Goal: Task Accomplishment & Management: Use online tool/utility

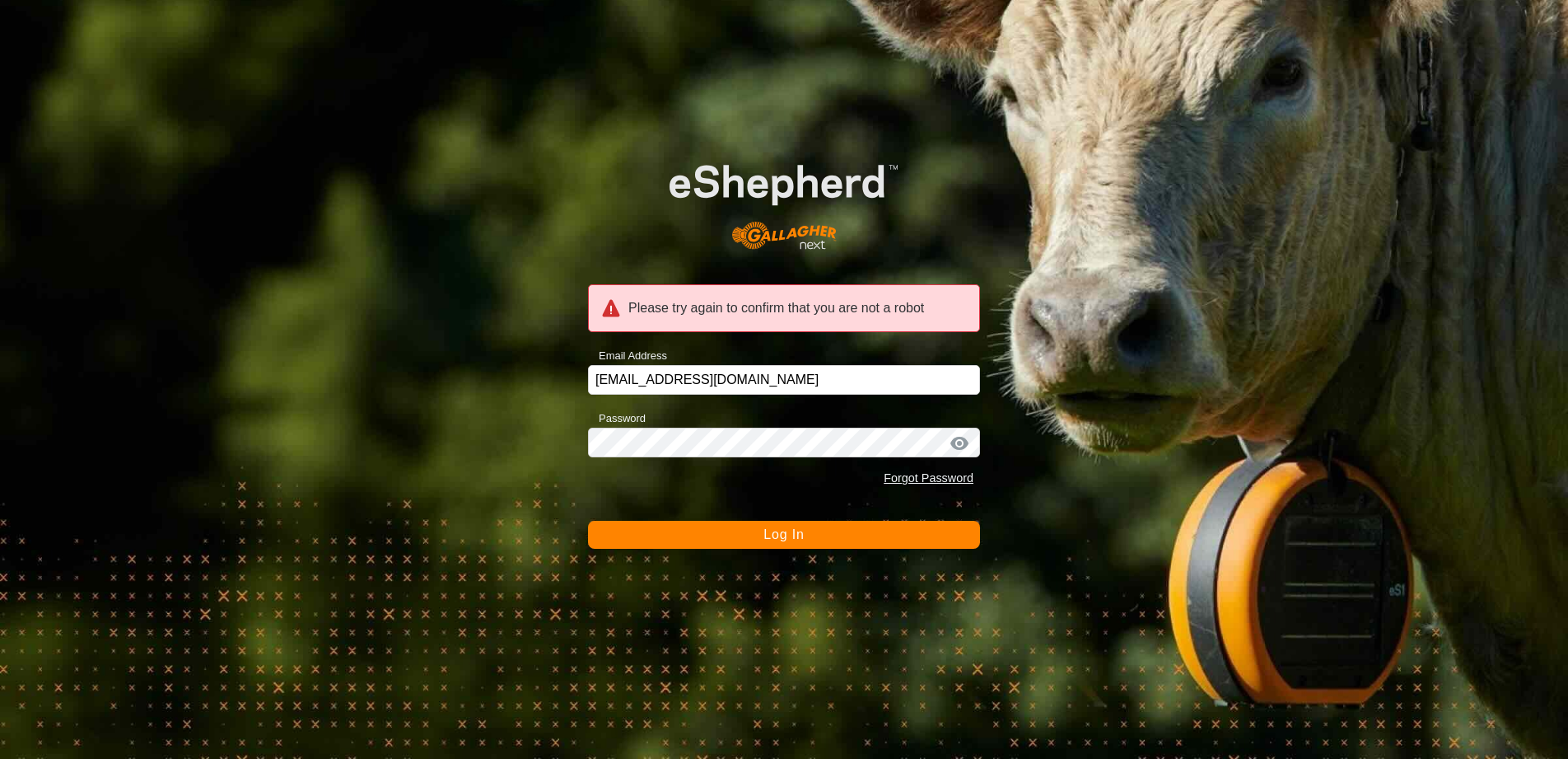
click at [776, 535] on span "Log In" at bounding box center [784, 534] width 40 height 14
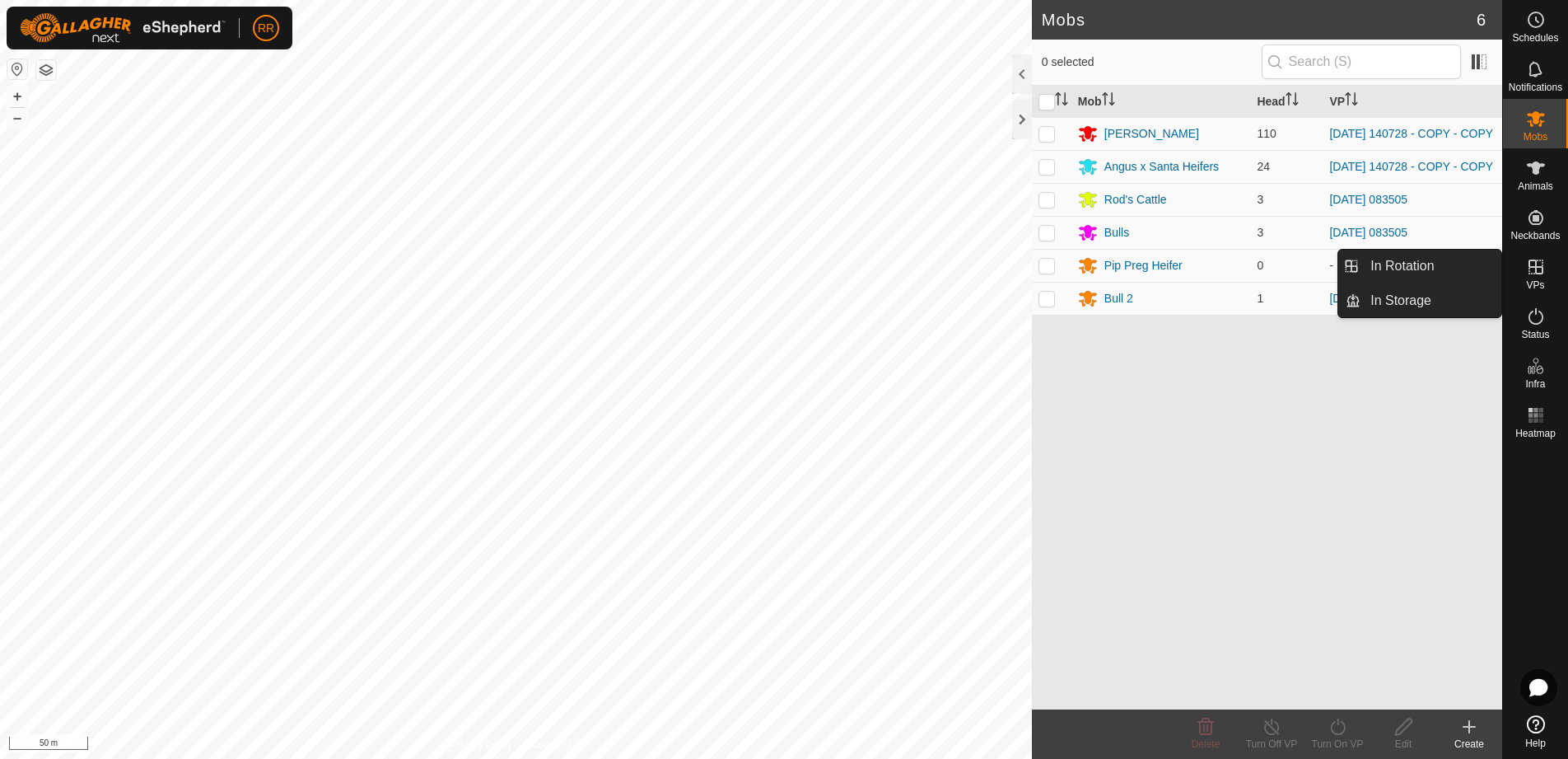
click at [1541, 277] on es-virtualpaddocks-svg-icon at bounding box center [1535, 266] width 30 height 26
click at [1424, 262] on link "In Rotation" at bounding box center [1431, 266] width 140 height 33
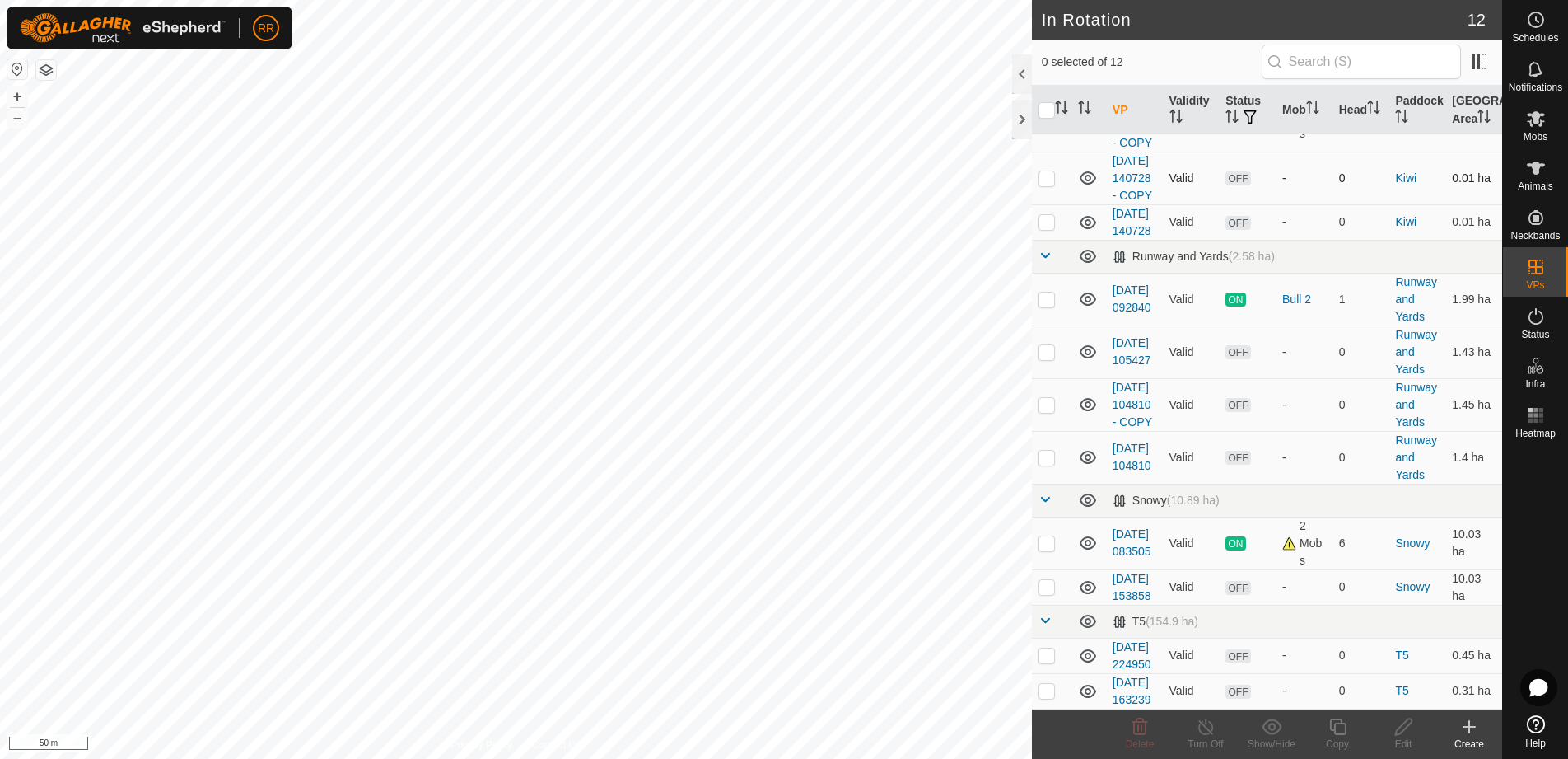
scroll to position [310, 0]
click at [1057, 517] on td at bounding box center [1051, 543] width 39 height 53
checkbox input "true"
click at [1338, 729] on icon at bounding box center [1337, 726] width 20 height 20
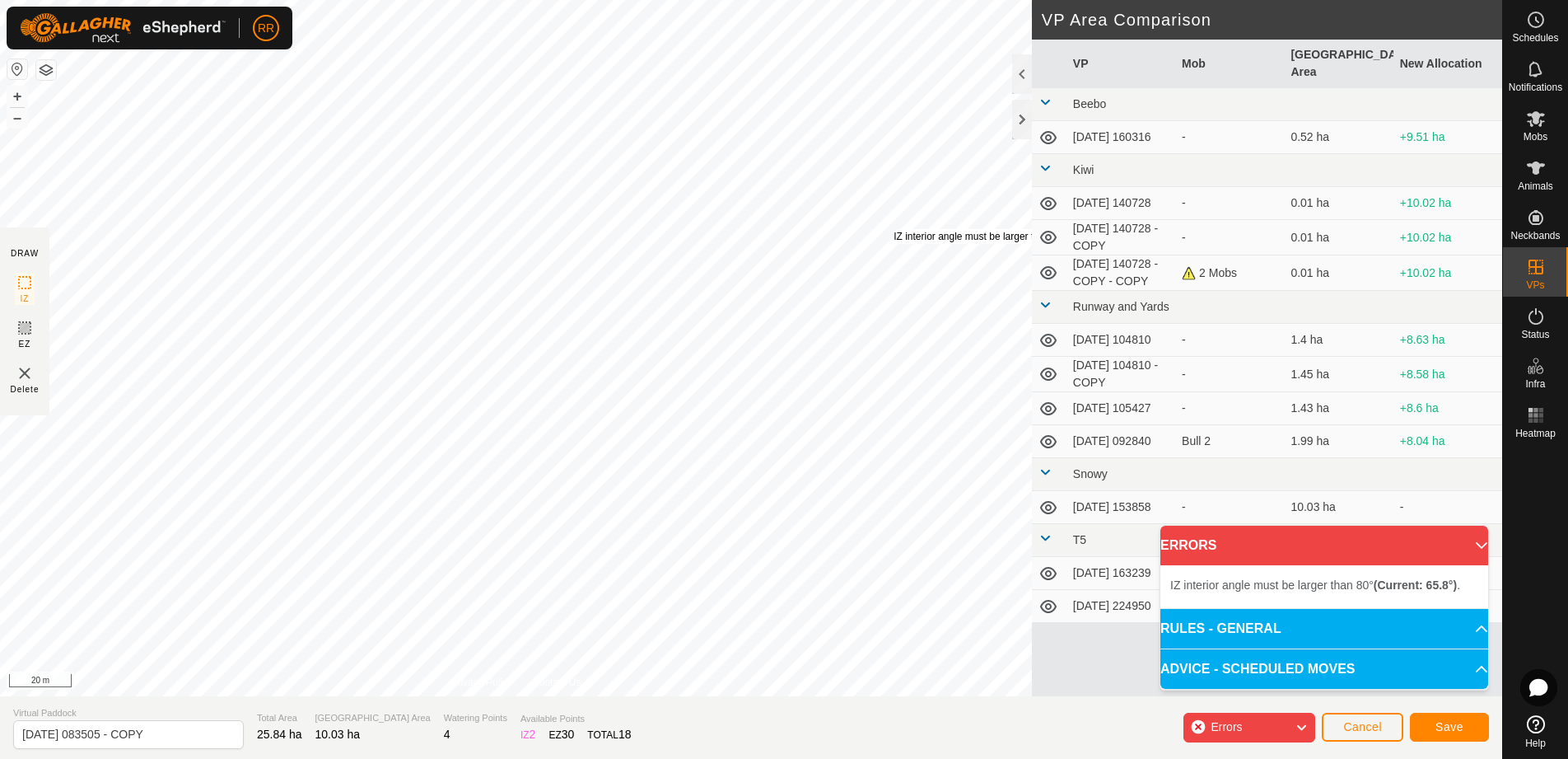
click at [893, 229] on div "IZ interior angle must be larger than 80° (Current: 65.8°) ." at bounding box center [1017, 236] width 249 height 14
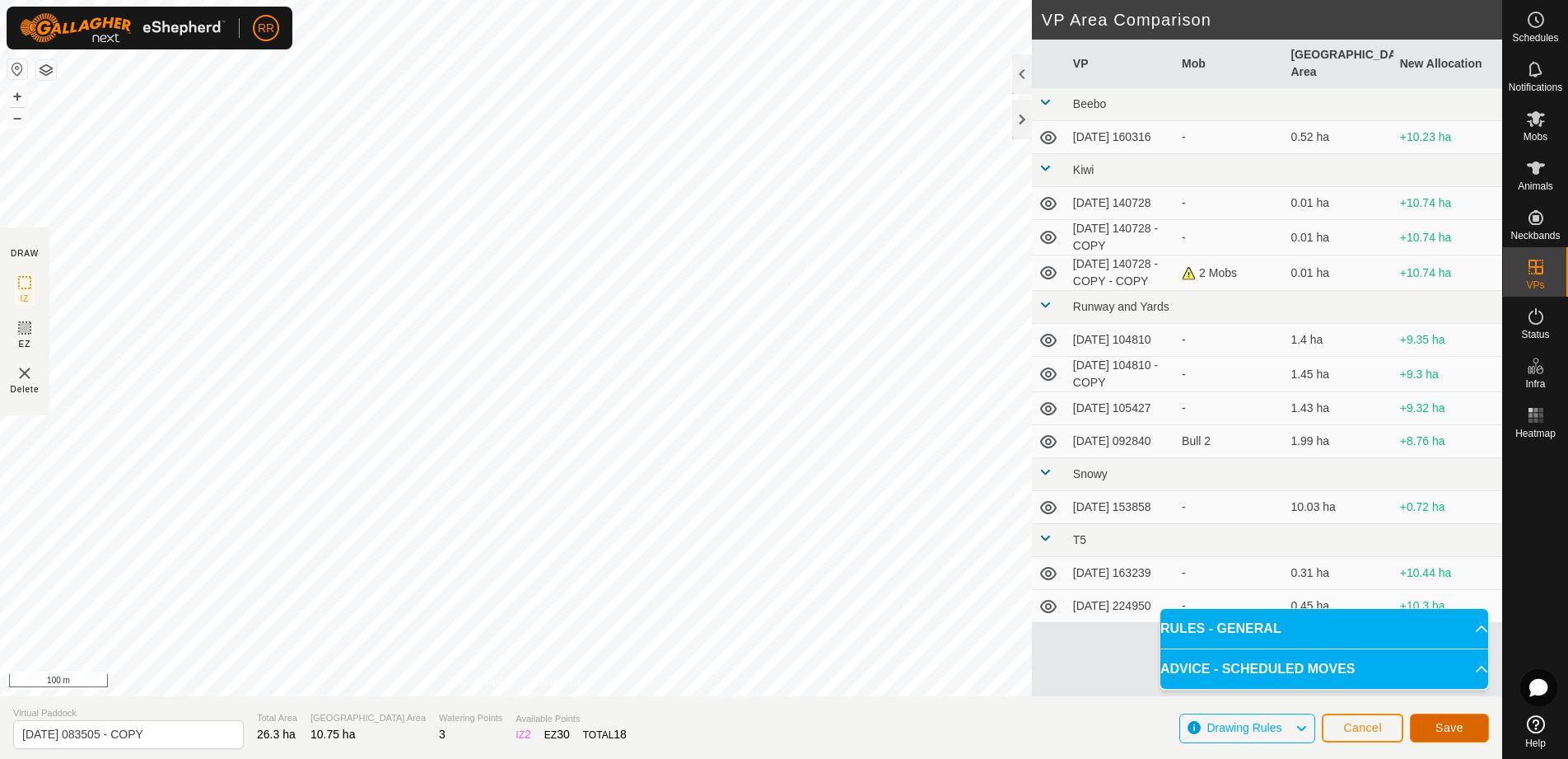
click at [1457, 735] on button "Save" at bounding box center [1449, 728] width 79 height 29
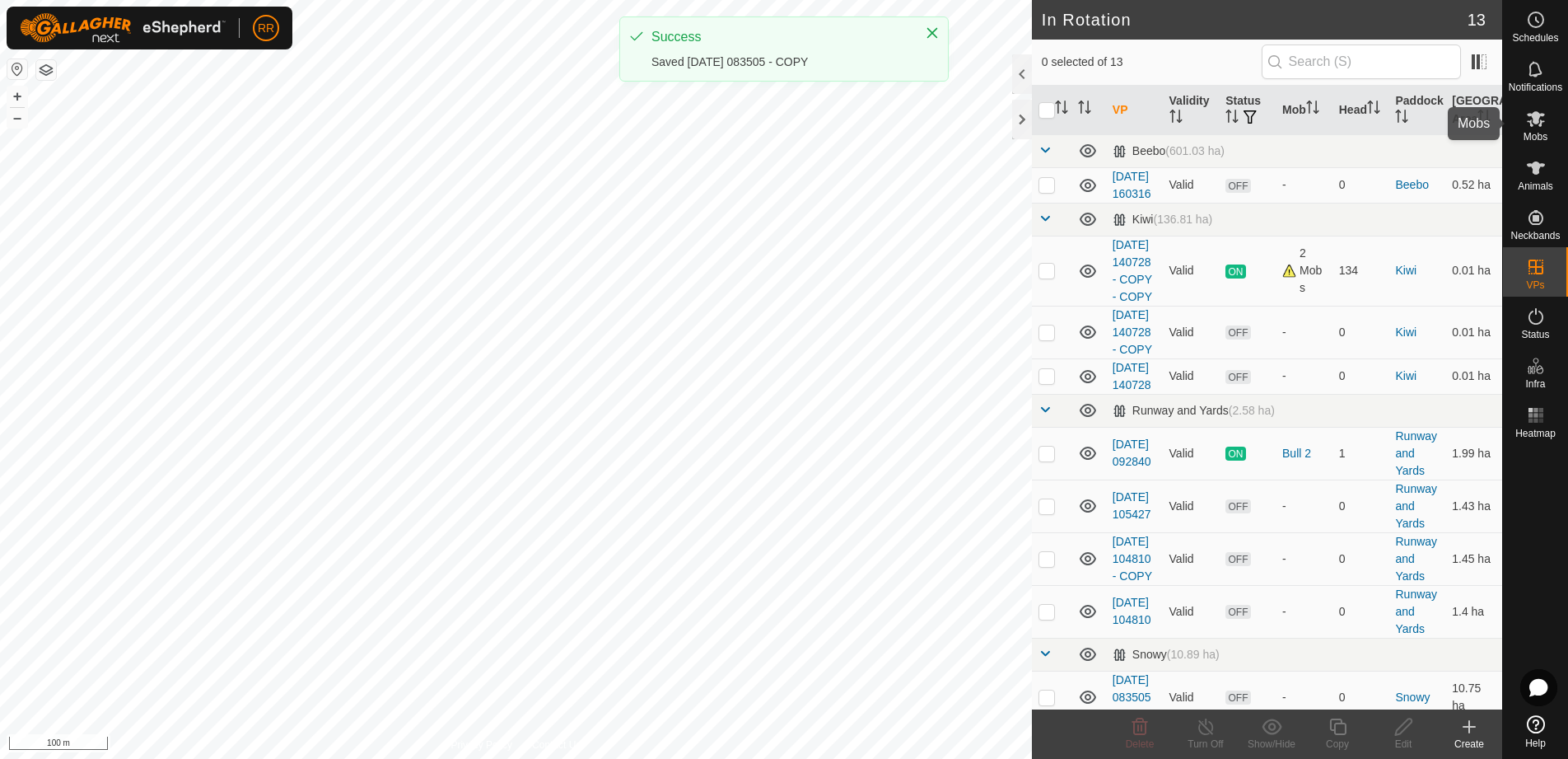
click at [1539, 122] on icon at bounding box center [1535, 118] width 20 height 20
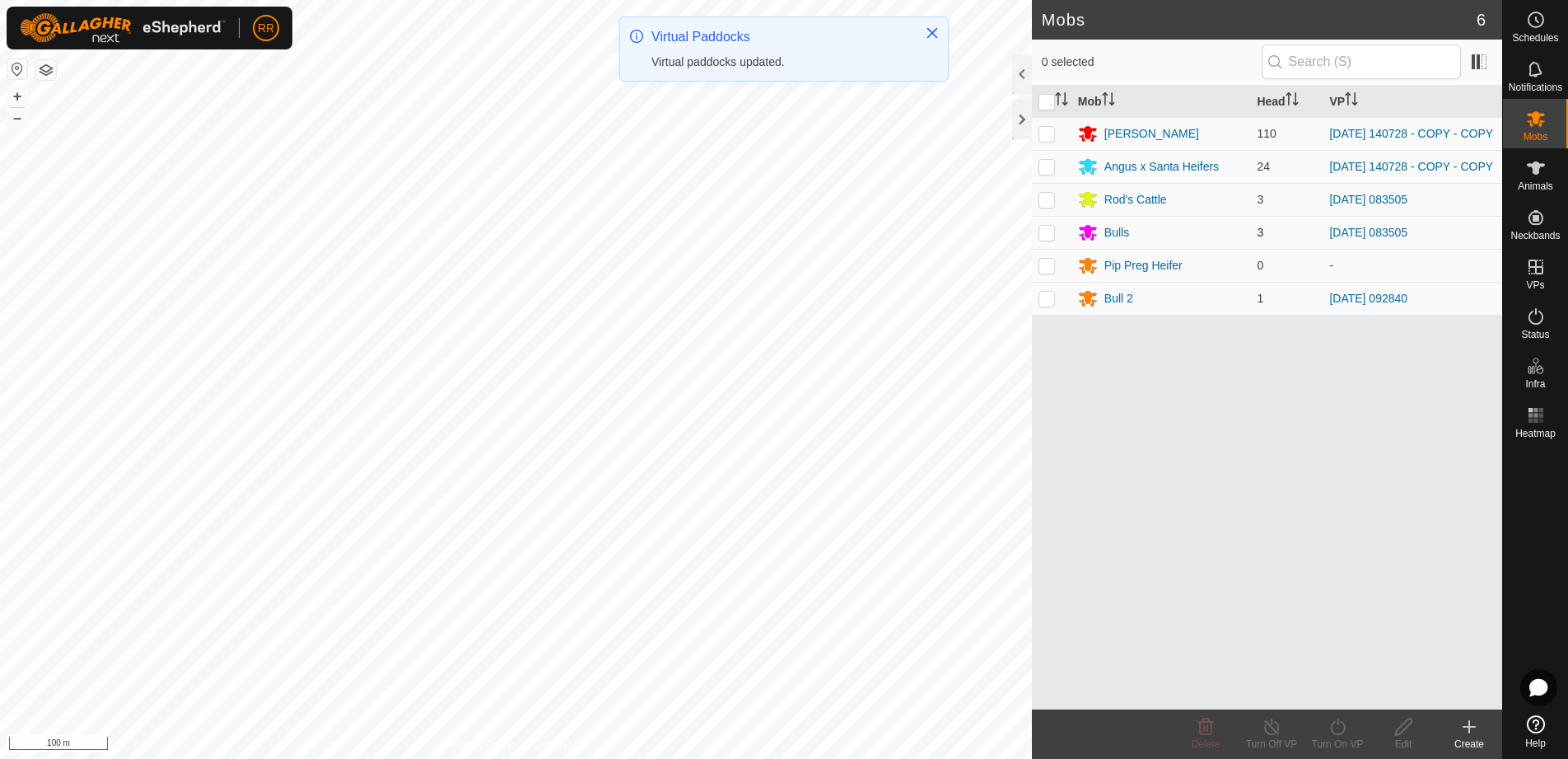
click at [1053, 238] on p-checkbox at bounding box center [1046, 233] width 16 height 13
checkbox input "true"
click at [1046, 272] on p-checkbox at bounding box center [1046, 266] width 16 height 13
checkbox input "true"
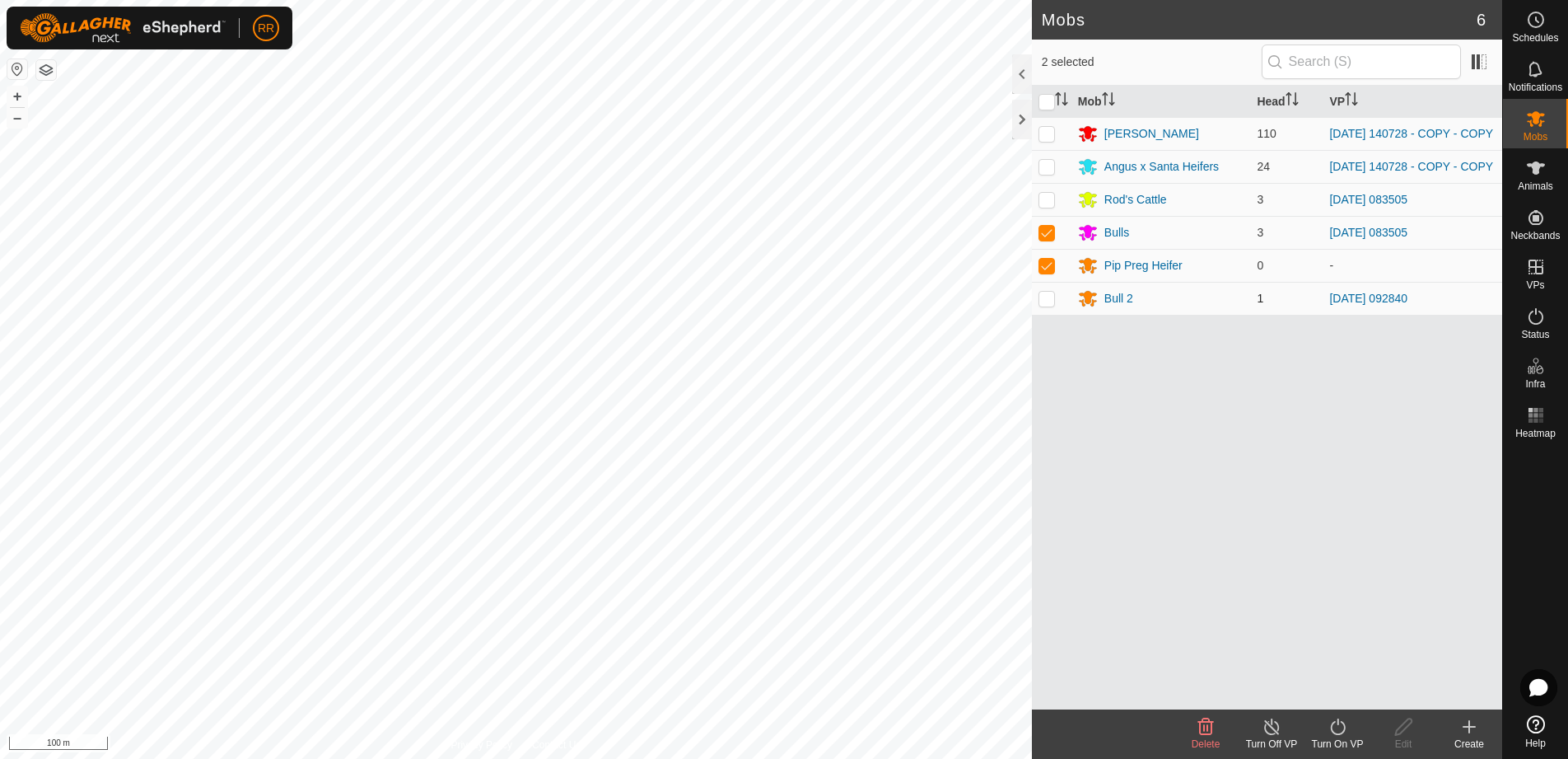
click at [1049, 315] on td at bounding box center [1051, 298] width 39 height 33
checkbox input "true"
click at [1350, 729] on turn-on-svg-icon at bounding box center [1337, 726] width 66 height 20
click at [1337, 686] on link "Now" at bounding box center [1387, 691] width 163 height 33
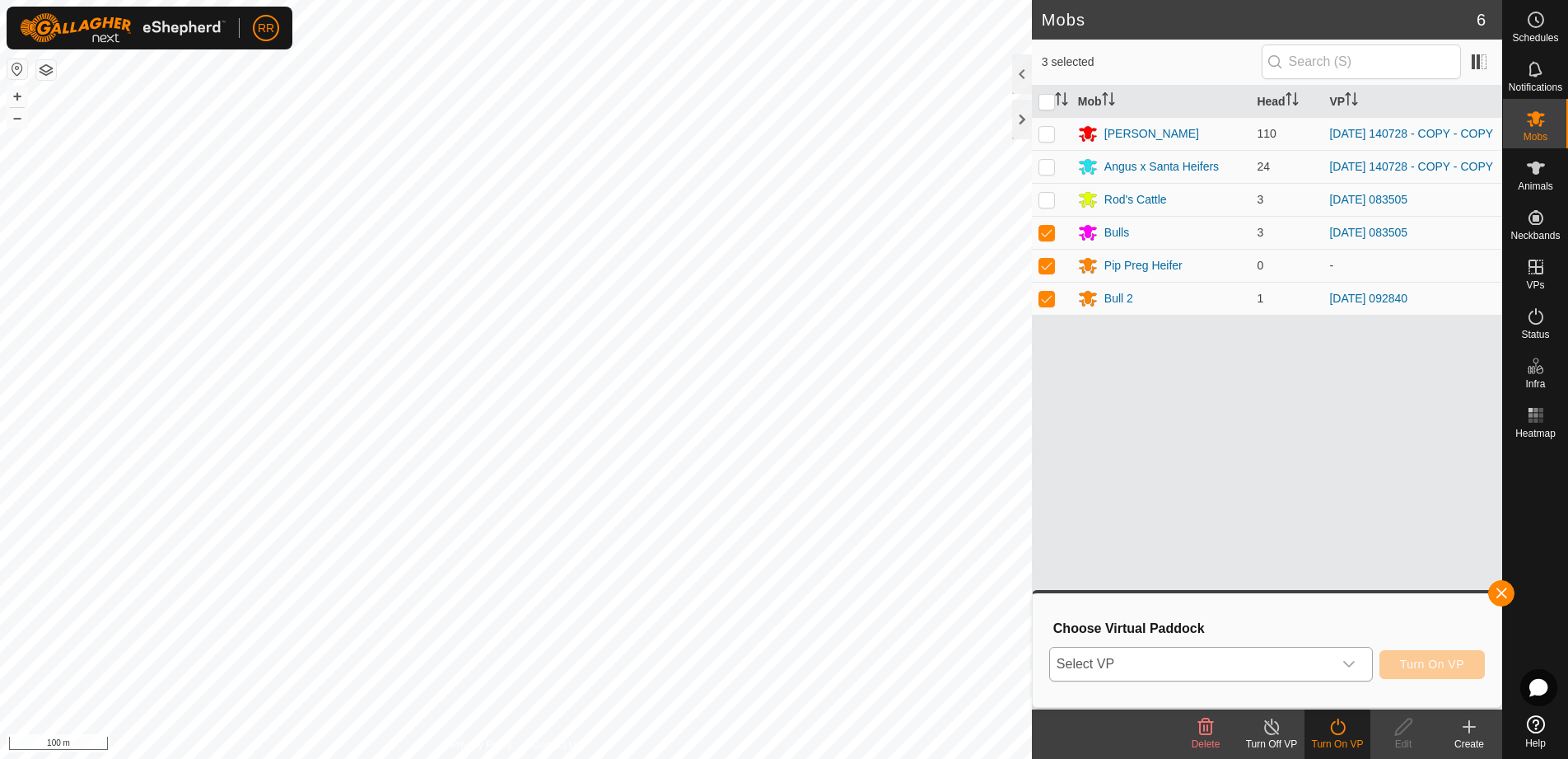
click at [1212, 662] on span "Select VP" at bounding box center [1191, 664] width 283 height 33
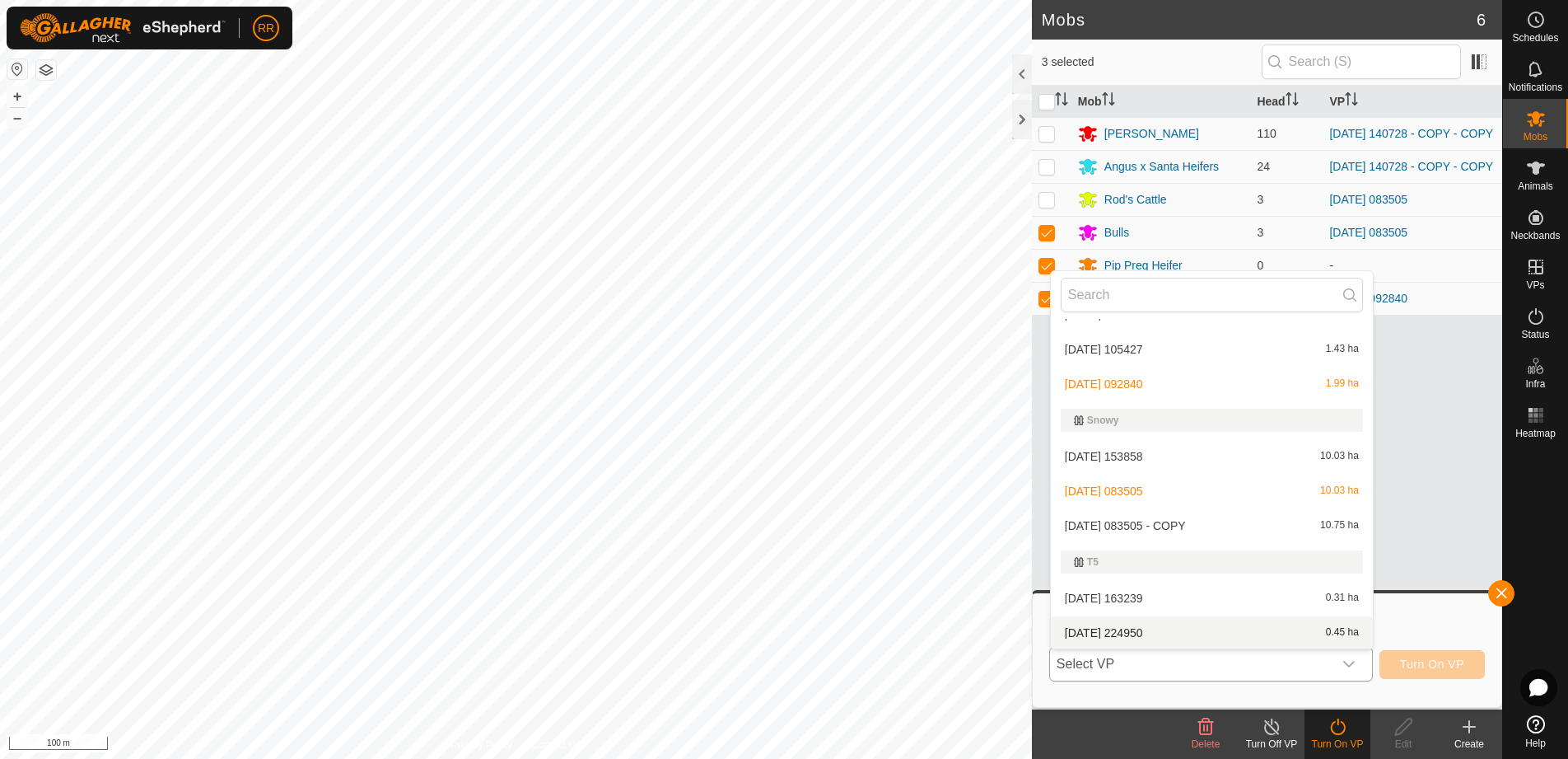
scroll to position [308, 0]
click at [1098, 520] on li "[DATE] 083505 - COPY 10.75 ha" at bounding box center [1211, 524] width 322 height 33
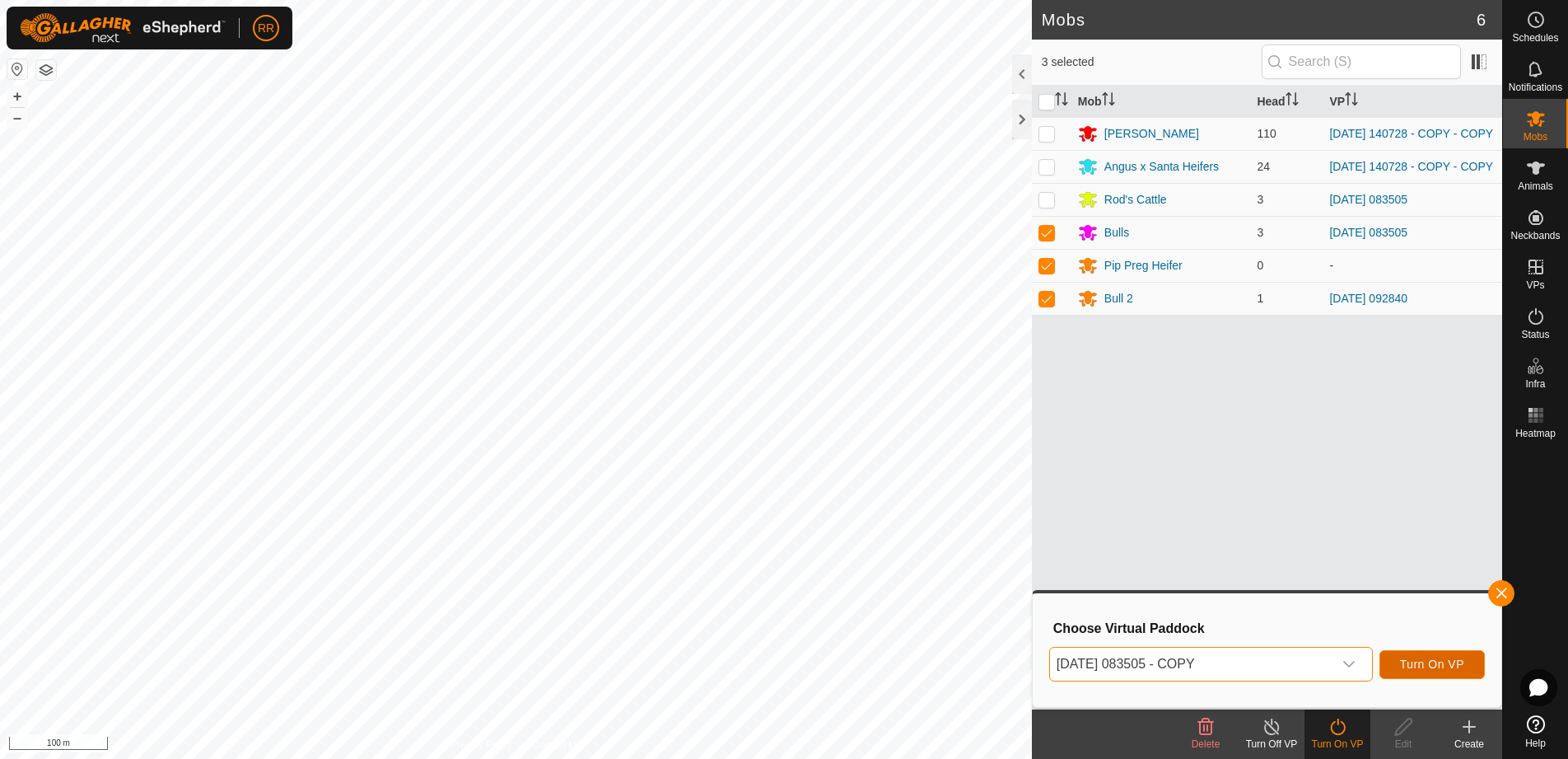
click at [1416, 664] on span "Turn On VP" at bounding box center [1431, 665] width 64 height 13
